Goal: Task Accomplishment & Management: Manage account settings

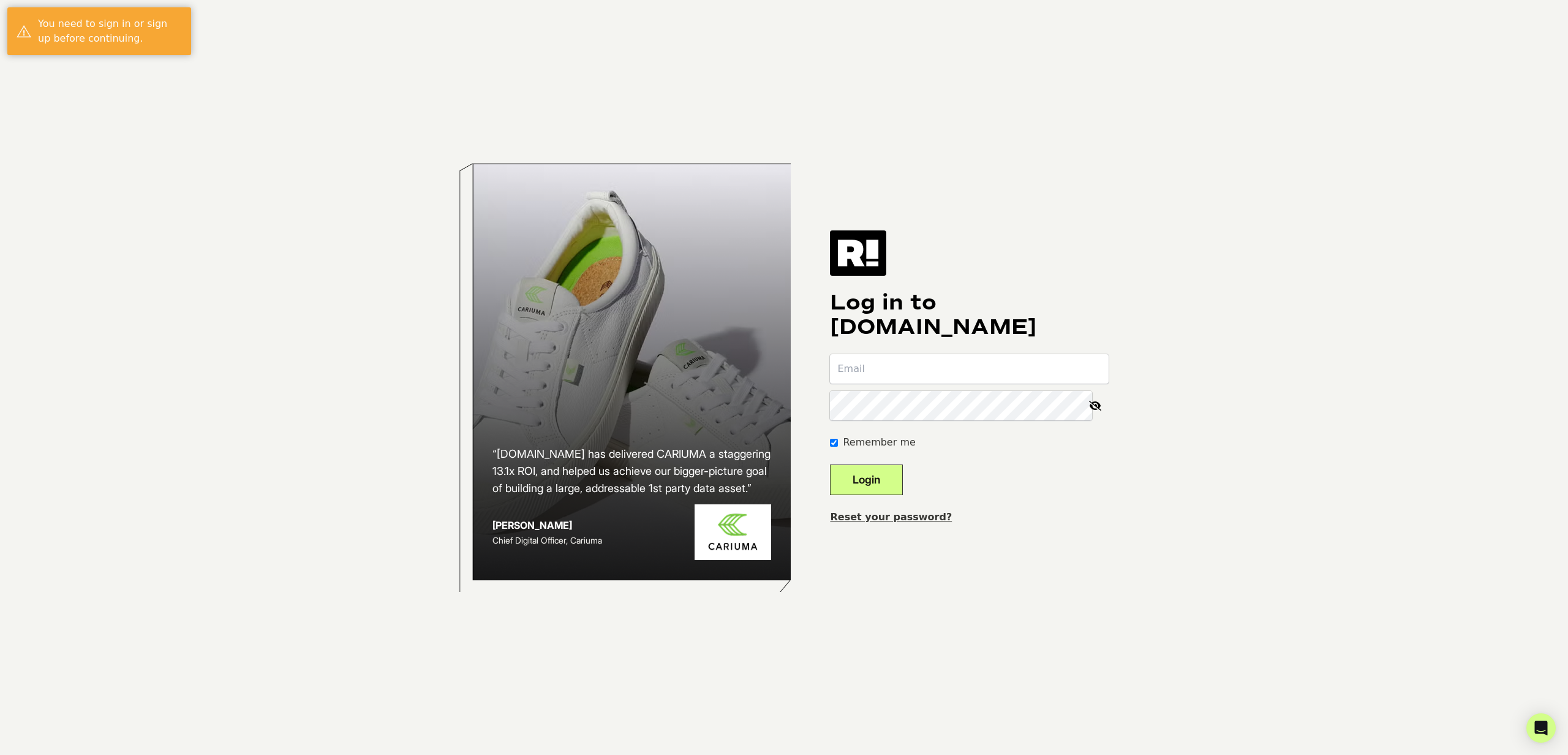
type input "kalameri@diamondnfo.com"
click at [896, 483] on button "Login" at bounding box center [867, 480] width 73 height 31
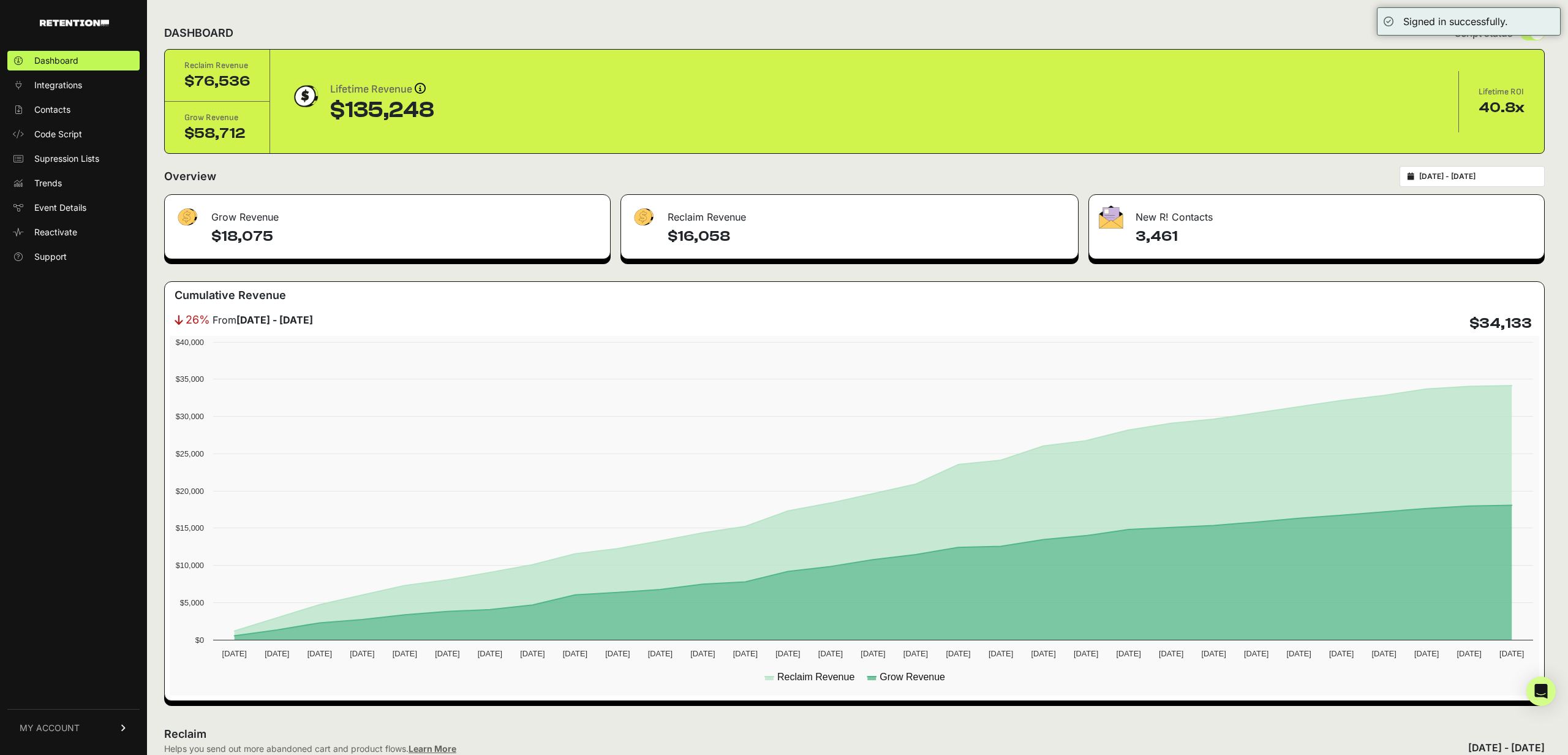
click at [1341, 19] on div "DASHBOARD Script status" at bounding box center [855, 33] width 1381 height 32
click at [70, 727] on span "MY ACCOUNT" at bounding box center [50, 728] width 60 height 12
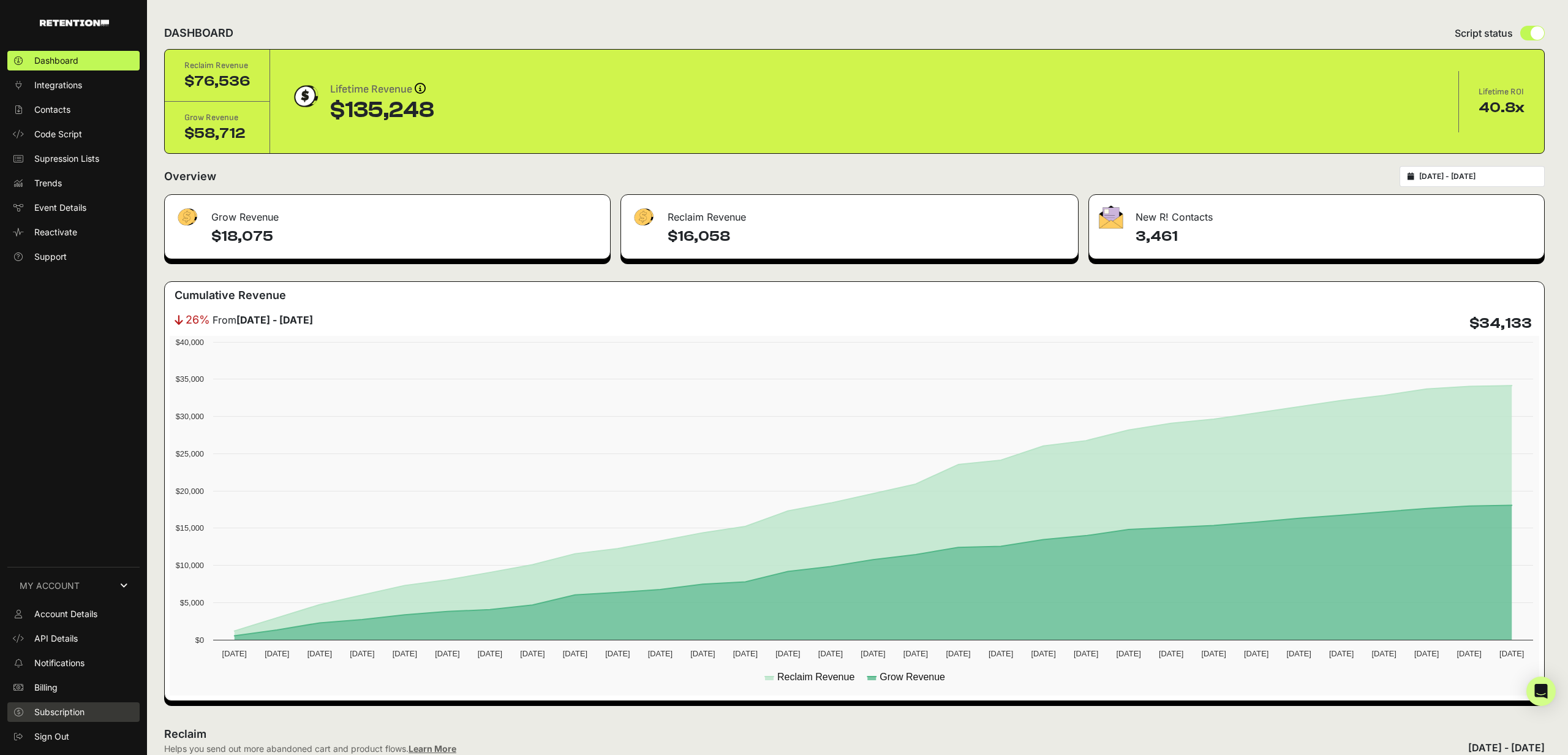
click at [71, 709] on span "Subscription" at bounding box center [59, 712] width 50 height 12
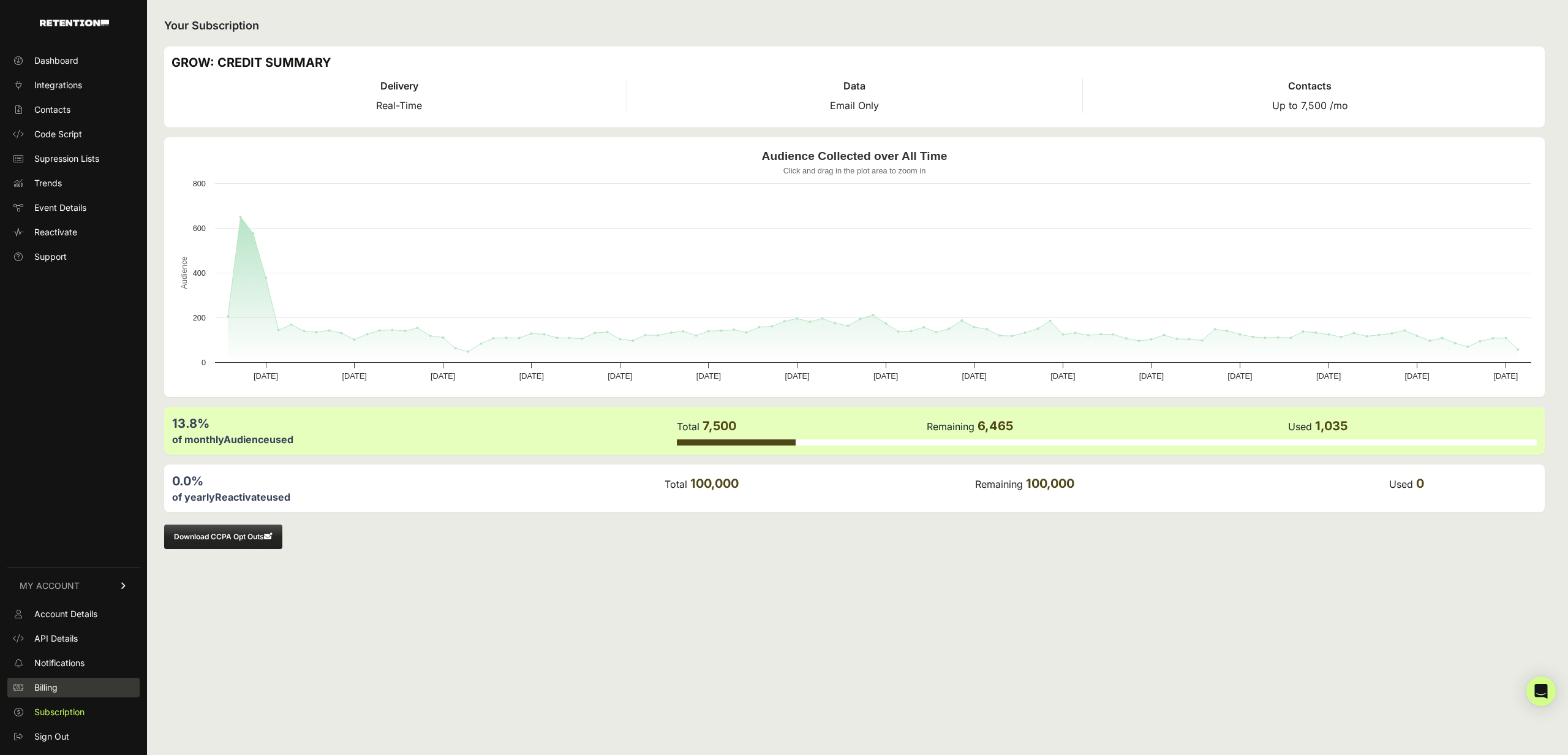
click at [61, 684] on link "Billing" at bounding box center [74, 688] width 132 height 20
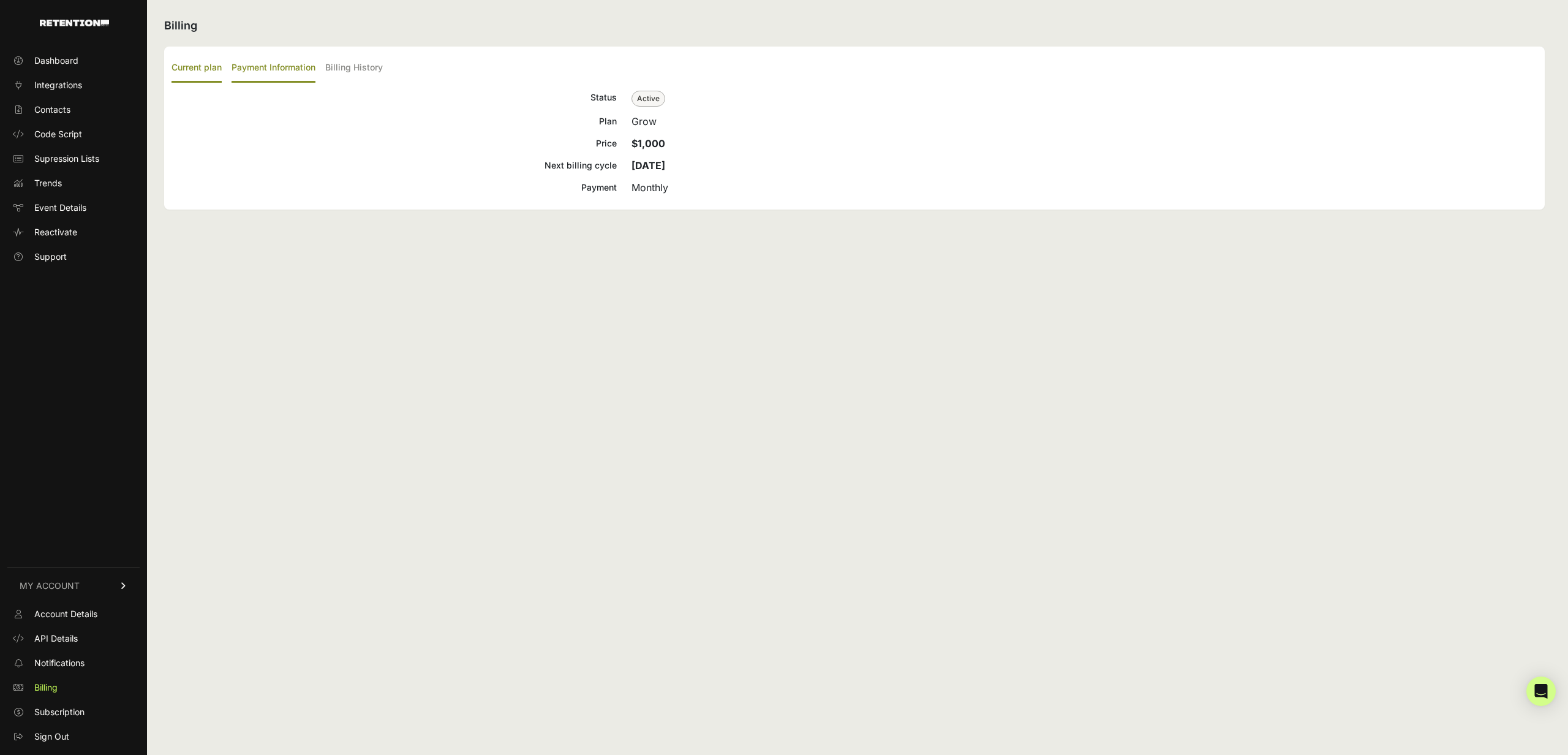
click at [285, 64] on label "Payment Information" at bounding box center [274, 68] width 84 height 29
click at [0, 0] on input "Payment Information" at bounding box center [0, 0] width 0 height 0
click at [360, 68] on label "Billing History" at bounding box center [354, 68] width 58 height 29
click at [0, 0] on input "Billing History" at bounding box center [0, 0] width 0 height 0
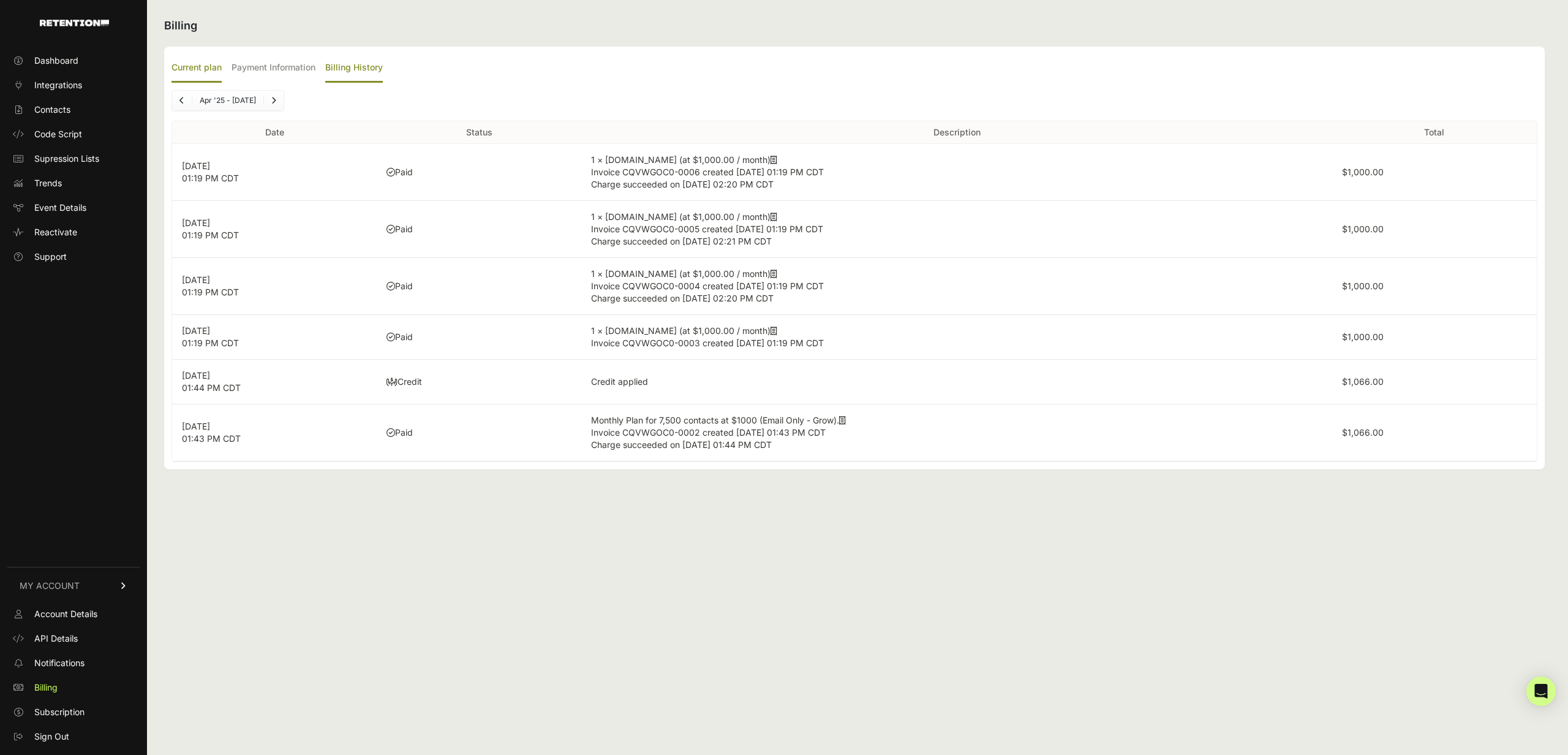
click at [202, 69] on label "Current plan" at bounding box center [196, 68] width 50 height 29
click at [0, 0] on input "Current plan" at bounding box center [0, 0] width 0 height 0
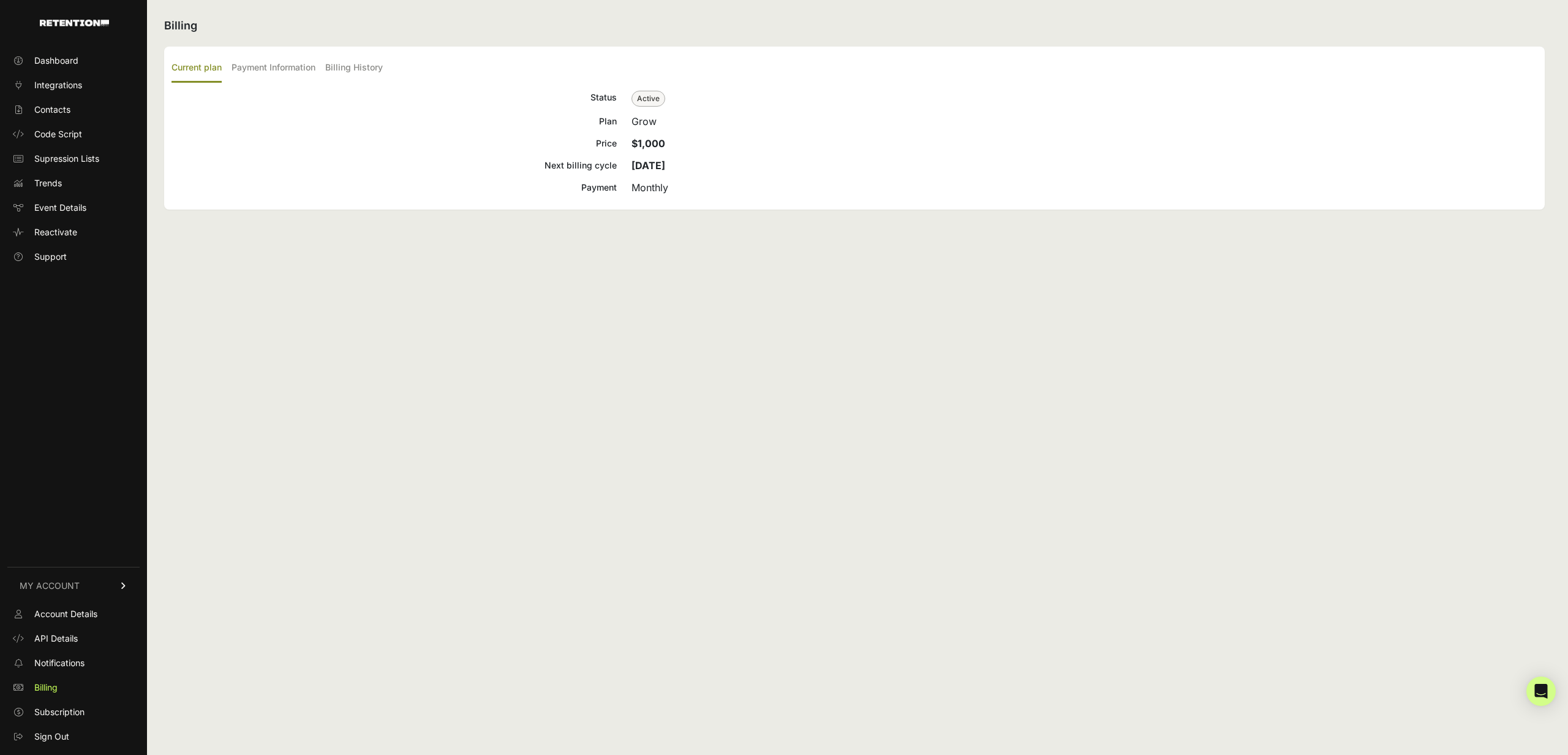
drag, startPoint x: 931, startPoint y: 676, endPoint x: 888, endPoint y: 651, distance: 49.7
click at [911, 664] on div "Billing Current plan Payment Information Billing History Status Active Plan Gro…" at bounding box center [855, 378] width 1415 height 755
click at [64, 661] on span "Notifications" at bounding box center [59, 663] width 50 height 12
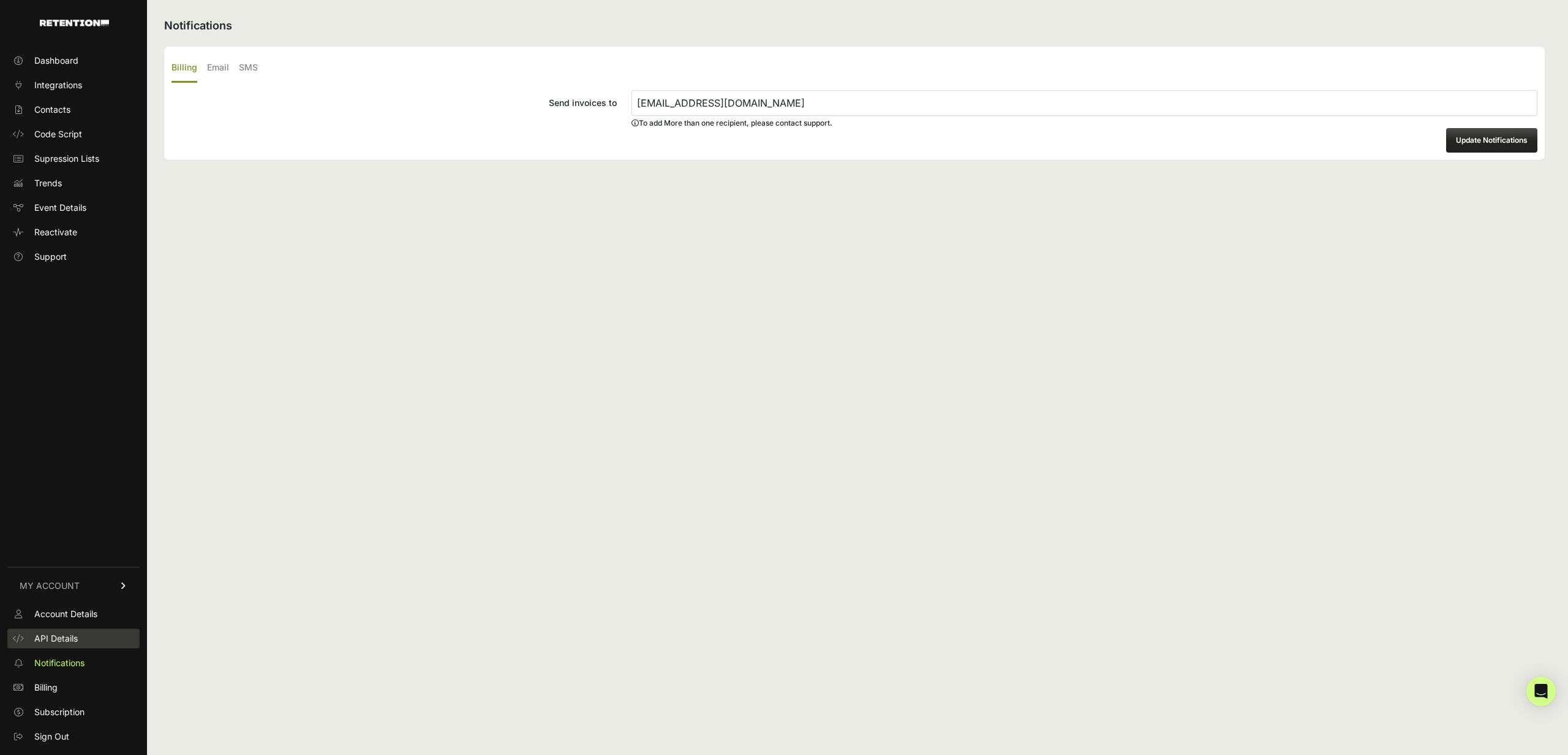
click at [64, 639] on span "API Details" at bounding box center [56, 639] width 43 height 12
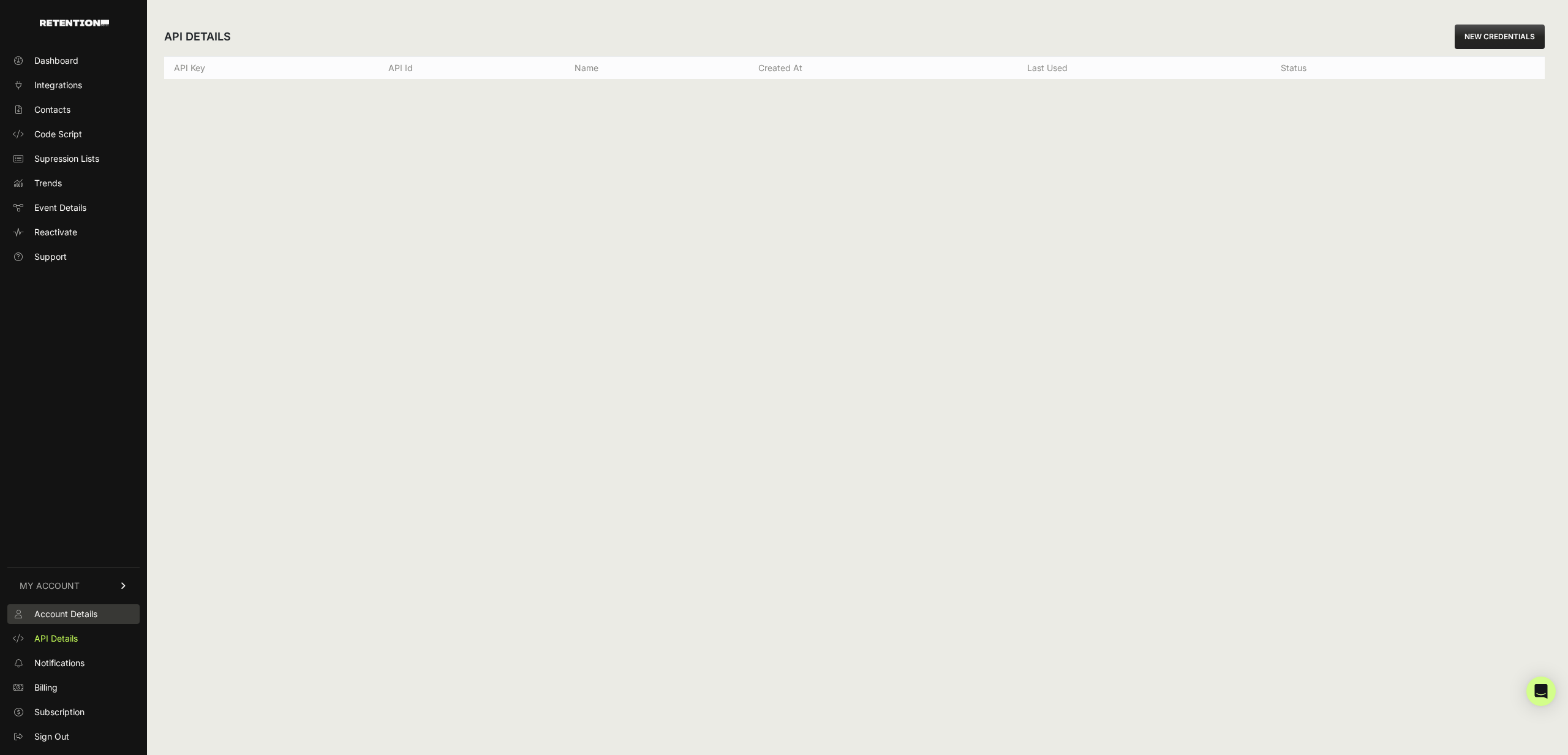
click at [70, 616] on span "Account Details" at bounding box center [66, 614] width 63 height 12
